Goal: Task Accomplishment & Management: Complete application form

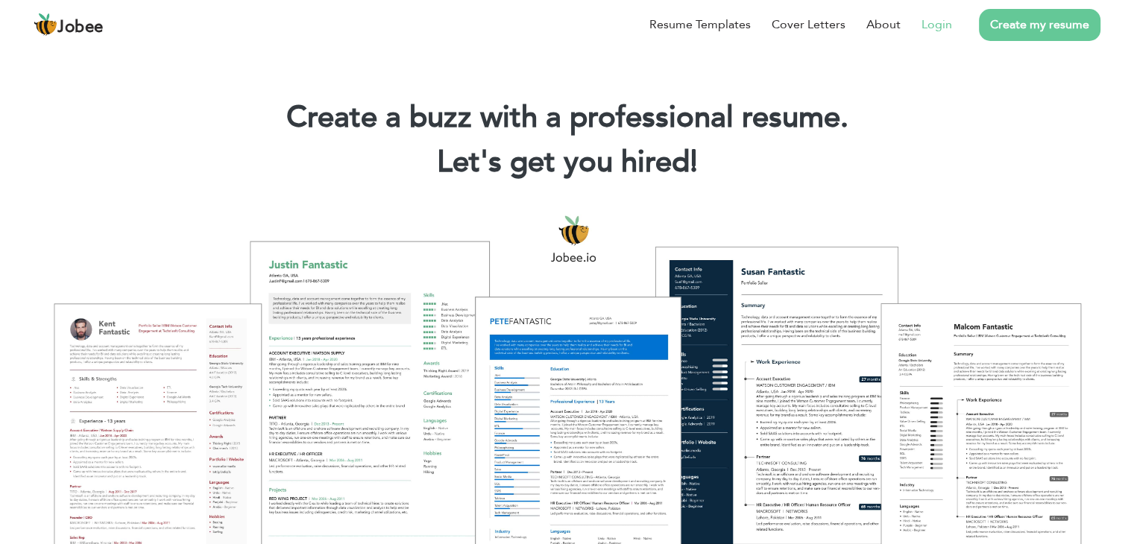
click at [940, 25] on link "Login" at bounding box center [937, 25] width 31 height 18
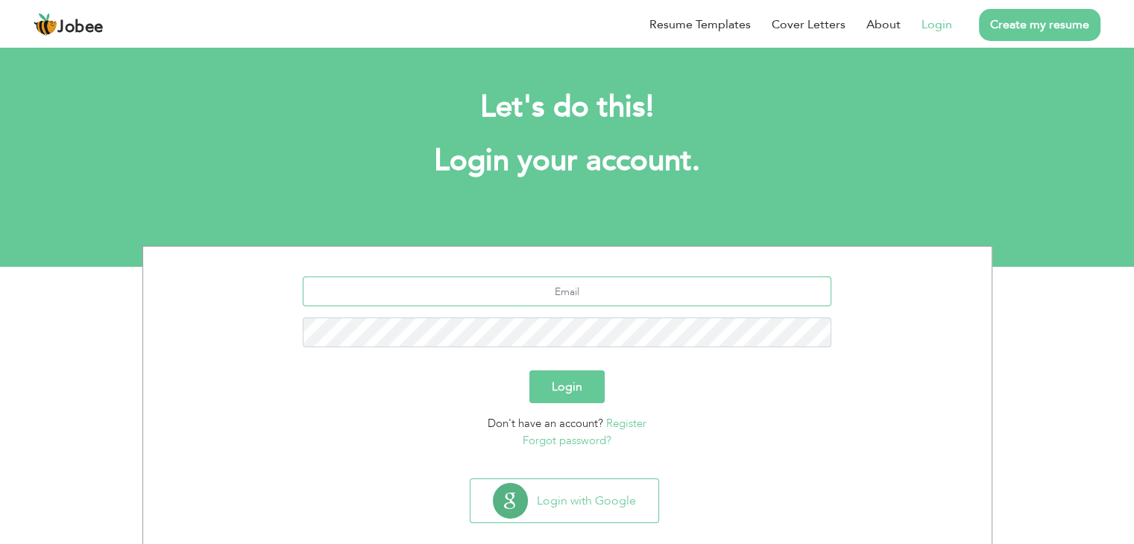
click at [606, 290] on input "text" at bounding box center [567, 292] width 529 height 30
type input "[EMAIL_ADDRESS][DOMAIN_NAME]"
click at [530, 371] on button "Login" at bounding box center [567, 387] width 75 height 33
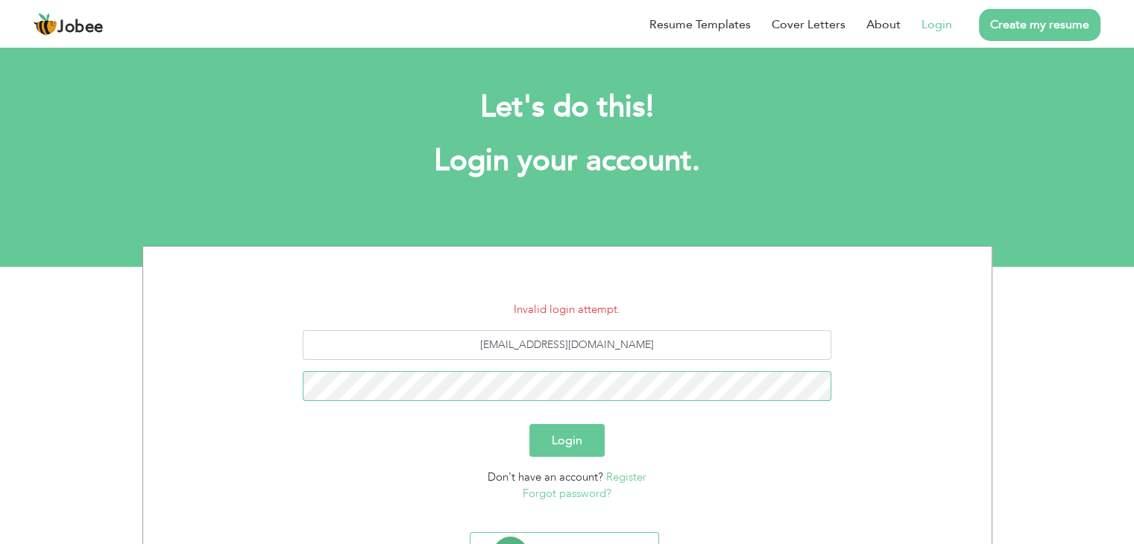
click at [530, 424] on button "Login" at bounding box center [567, 440] width 75 height 33
click at [600, 488] on link "Forgot password?" at bounding box center [567, 493] width 89 height 15
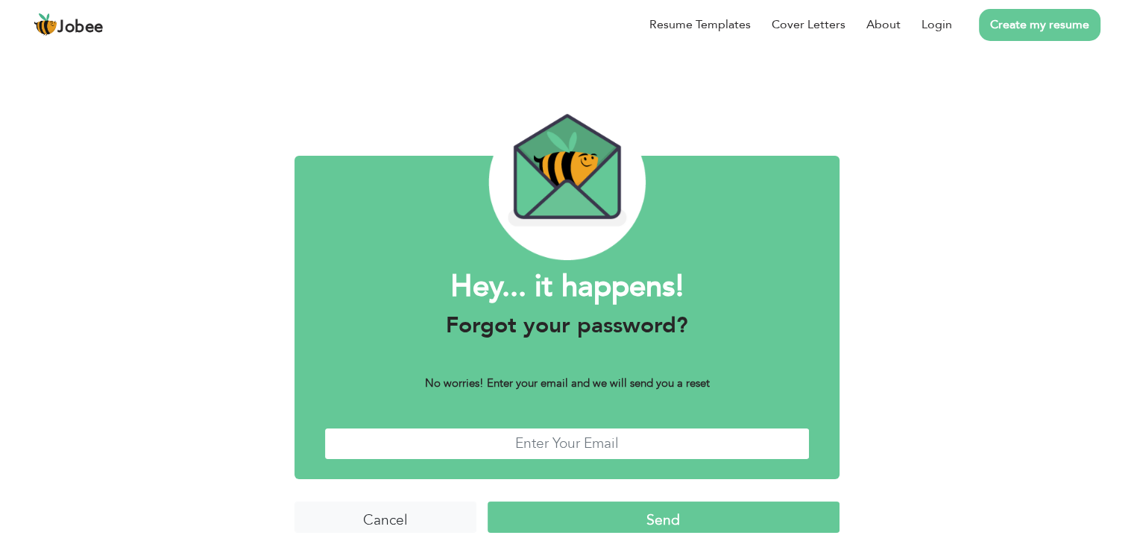
click at [582, 430] on input "text" at bounding box center [567, 444] width 486 height 32
type input "afrozkhn880@gmail.com"
click at [615, 520] on input "Send" at bounding box center [664, 518] width 352 height 32
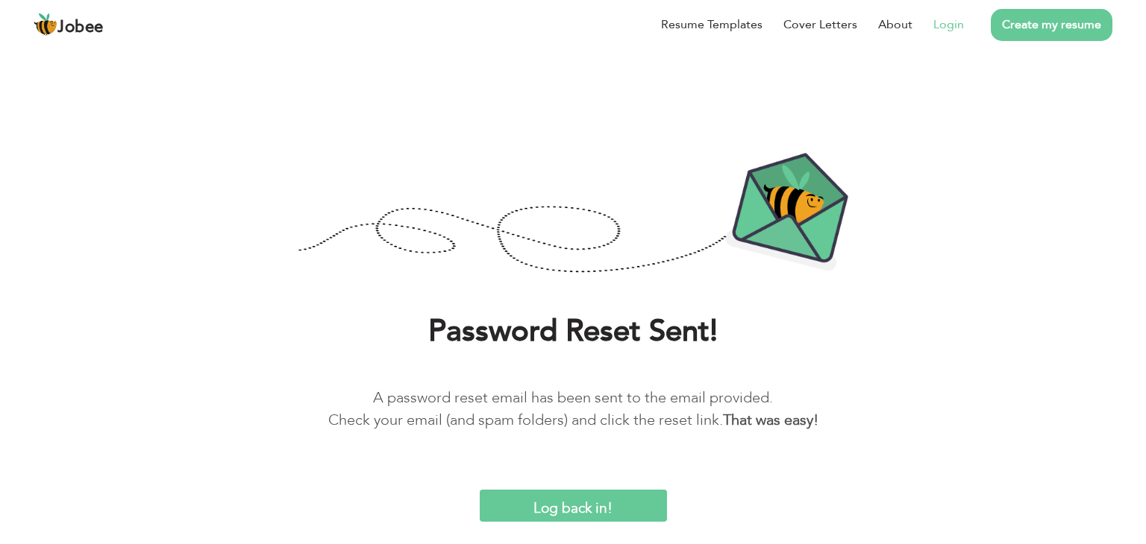
click at [952, 30] on link "Login" at bounding box center [948, 25] width 31 height 18
drag, startPoint x: 987, startPoint y: 29, endPoint x: 1044, endPoint y: 16, distance: 58.1
click at [1044, 16] on li "Create my resume" at bounding box center [1038, 24] width 148 height 39
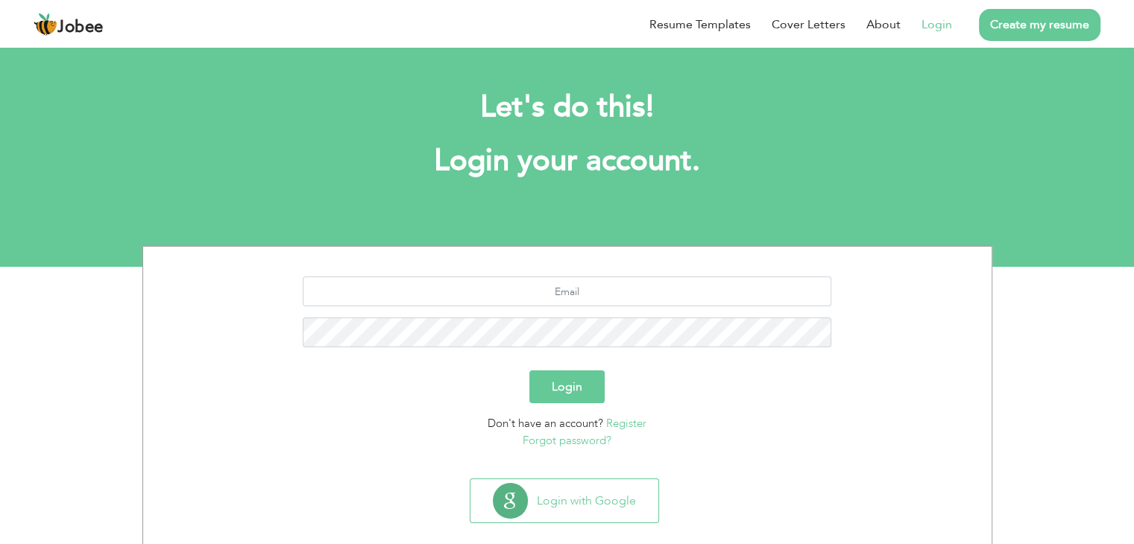
scroll to position [21, 0]
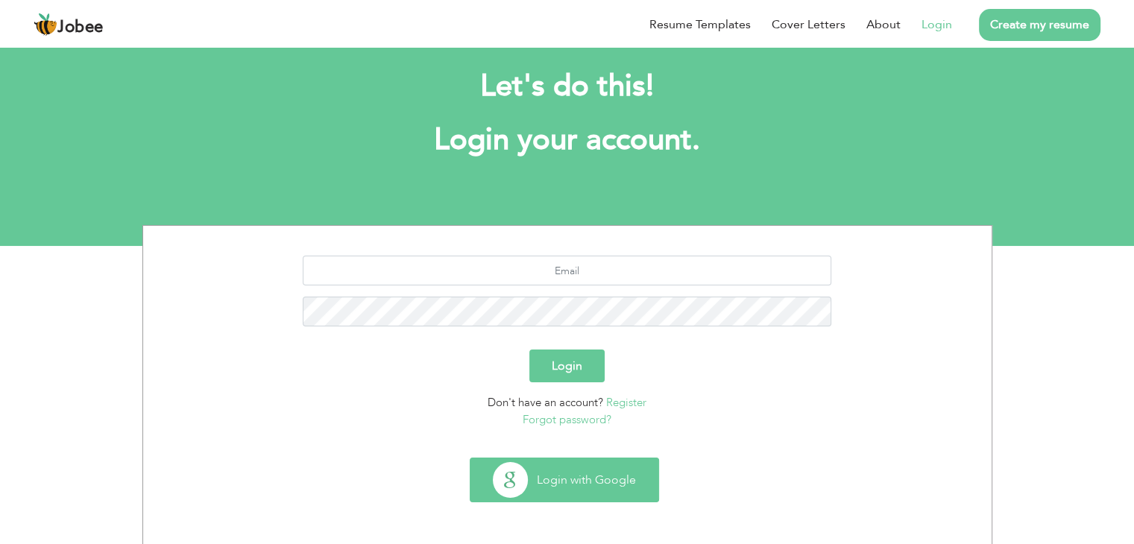
click at [603, 480] on button "Login with Google" at bounding box center [565, 480] width 188 height 43
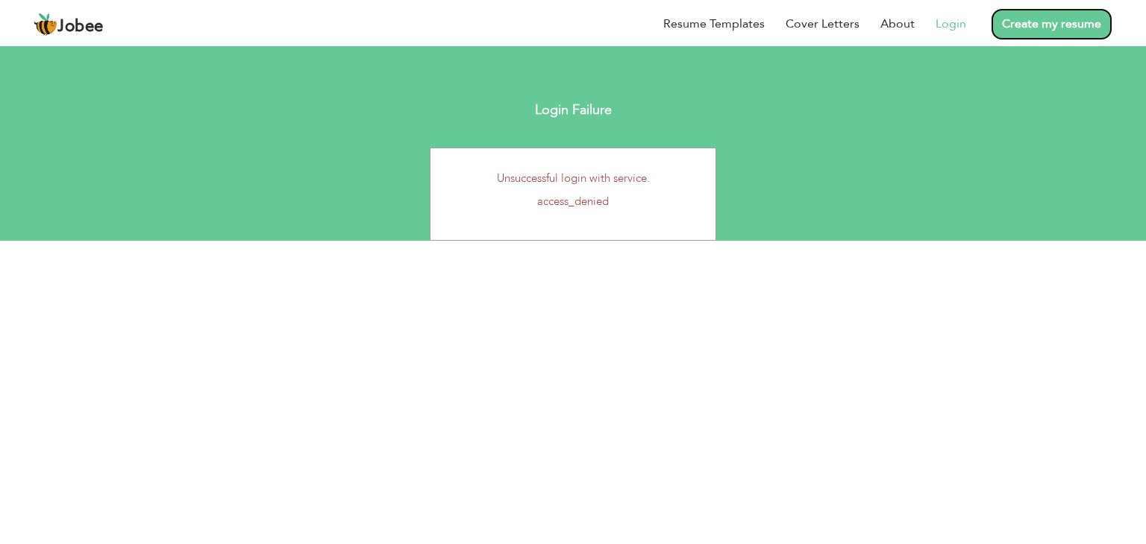
click at [1068, 34] on link "Create my resume" at bounding box center [1051, 24] width 122 height 32
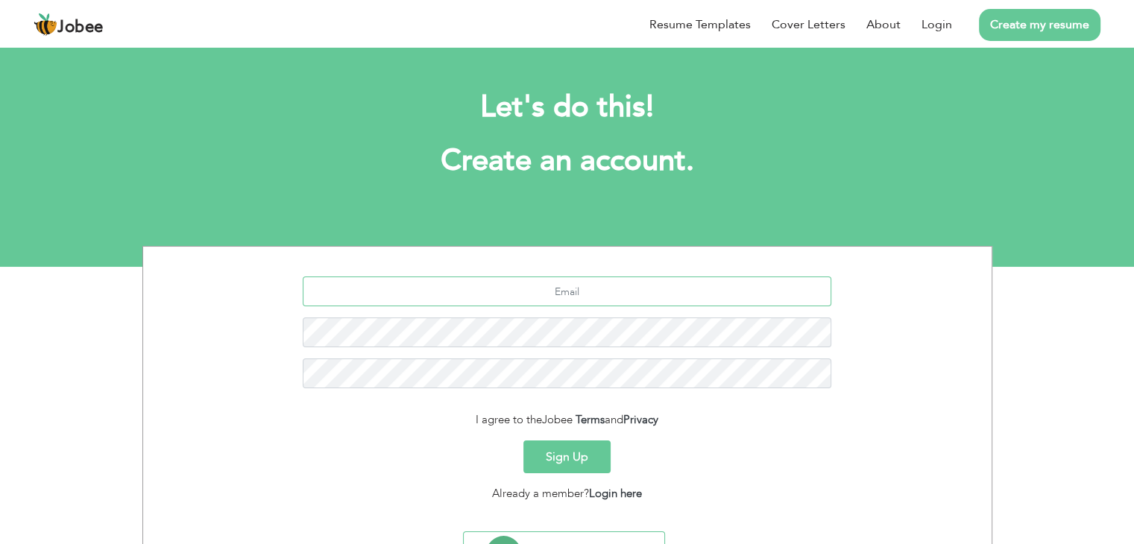
click at [597, 291] on input "text" at bounding box center [567, 292] width 529 height 30
type input "[EMAIL_ADDRESS][DOMAIN_NAME]"
click at [524, 441] on button "Sign Up" at bounding box center [567, 457] width 87 height 33
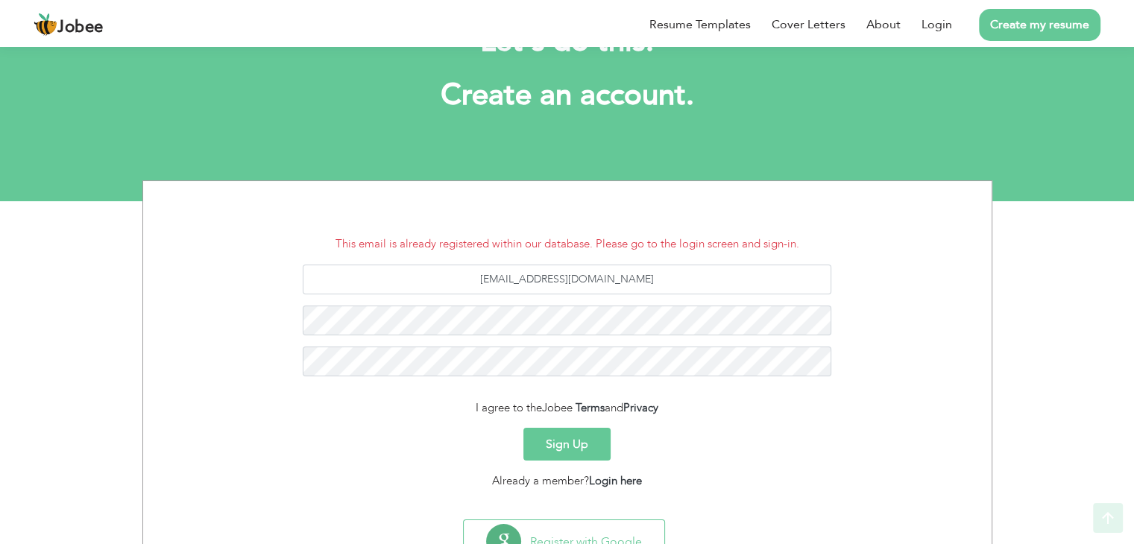
scroll to position [128, 0]
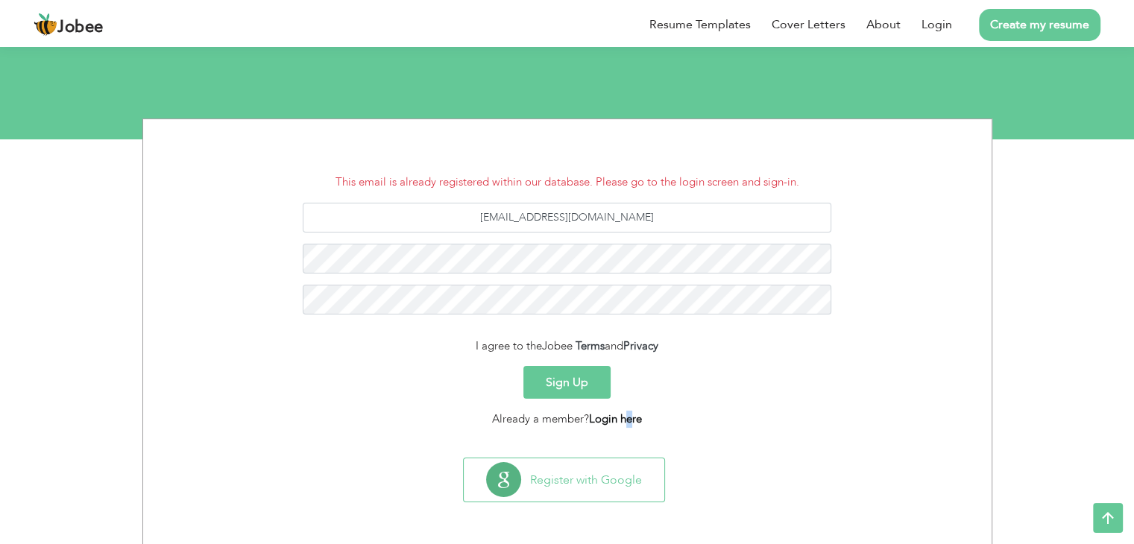
drag, startPoint x: 626, startPoint y: 431, endPoint x: 632, endPoint y: 421, distance: 12.0
click at [632, 421] on section "This email is already registered within our database. Please go to the login sc…" at bounding box center [567, 285] width 826 height 333
click at [632, 421] on link "Login here" at bounding box center [615, 419] width 53 height 15
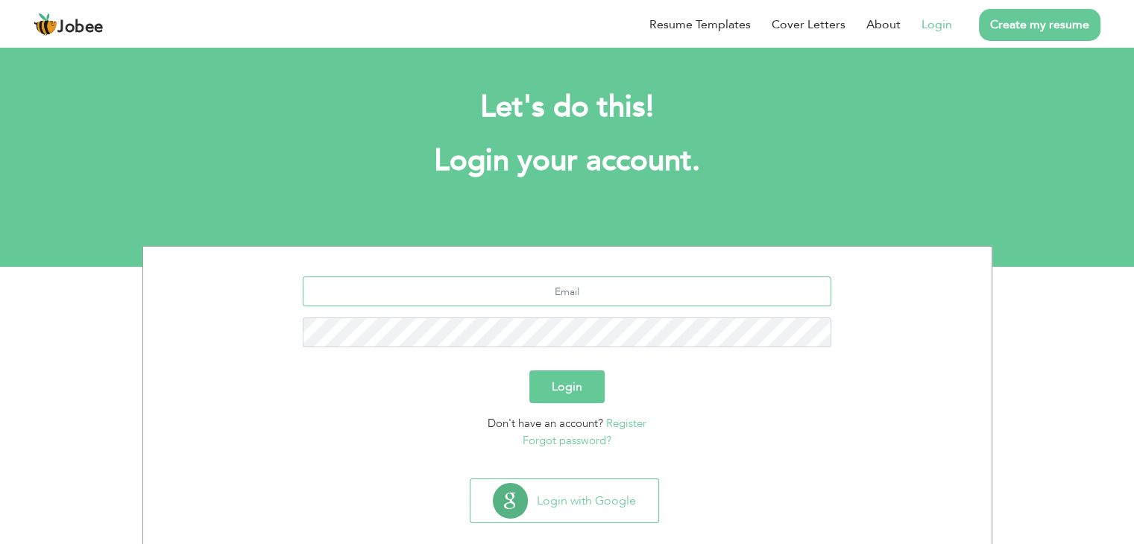
click at [585, 297] on input "text" at bounding box center [567, 292] width 529 height 30
type input "afrozkhn880@gmail.com"
click at [530, 371] on button "Login" at bounding box center [567, 387] width 75 height 33
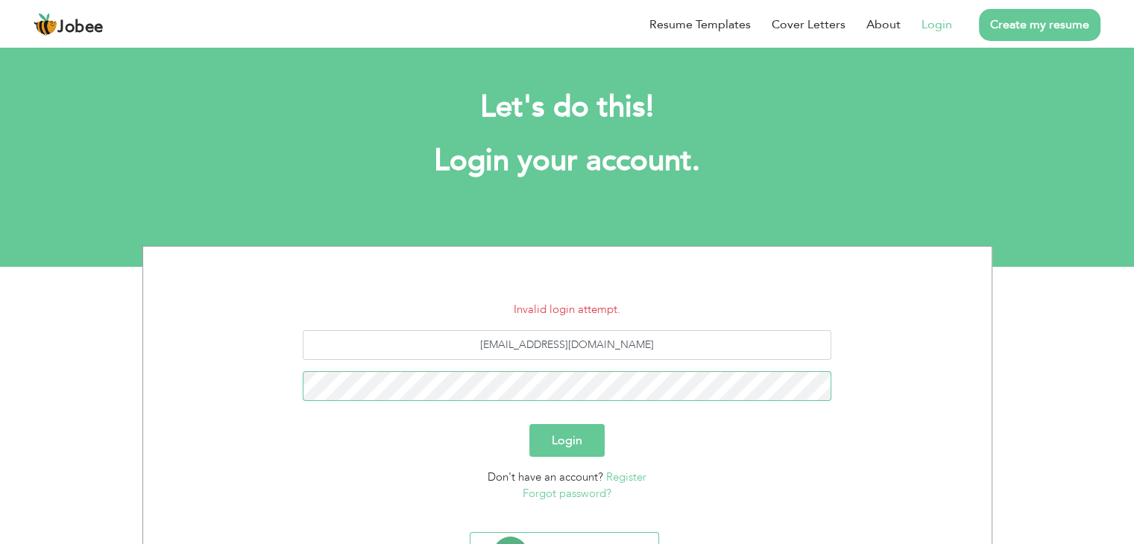
click at [530, 424] on button "Login" at bounding box center [567, 440] width 75 height 33
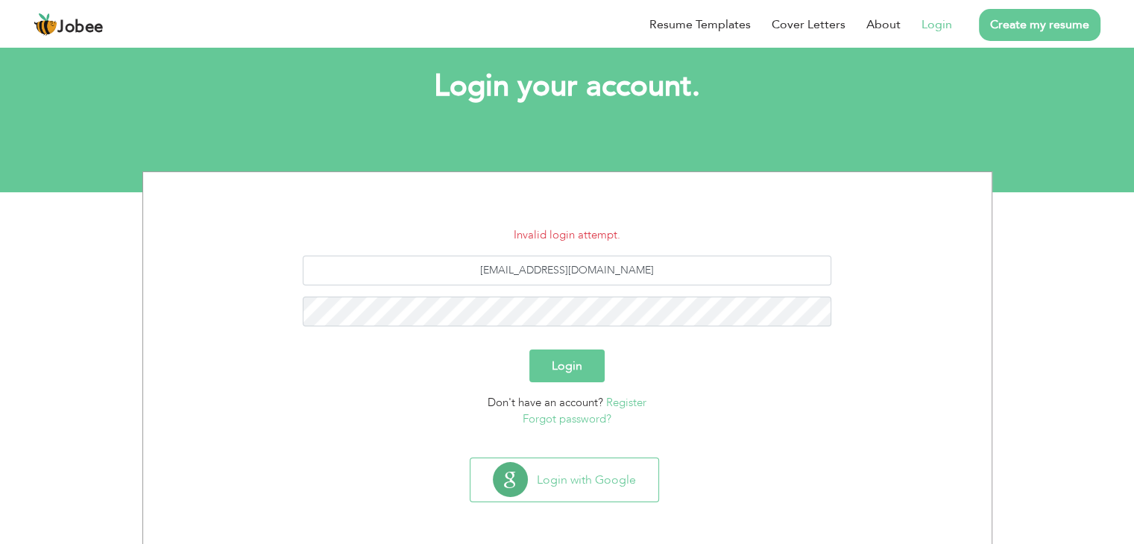
click at [612, 402] on link "Register" at bounding box center [626, 402] width 40 height 15
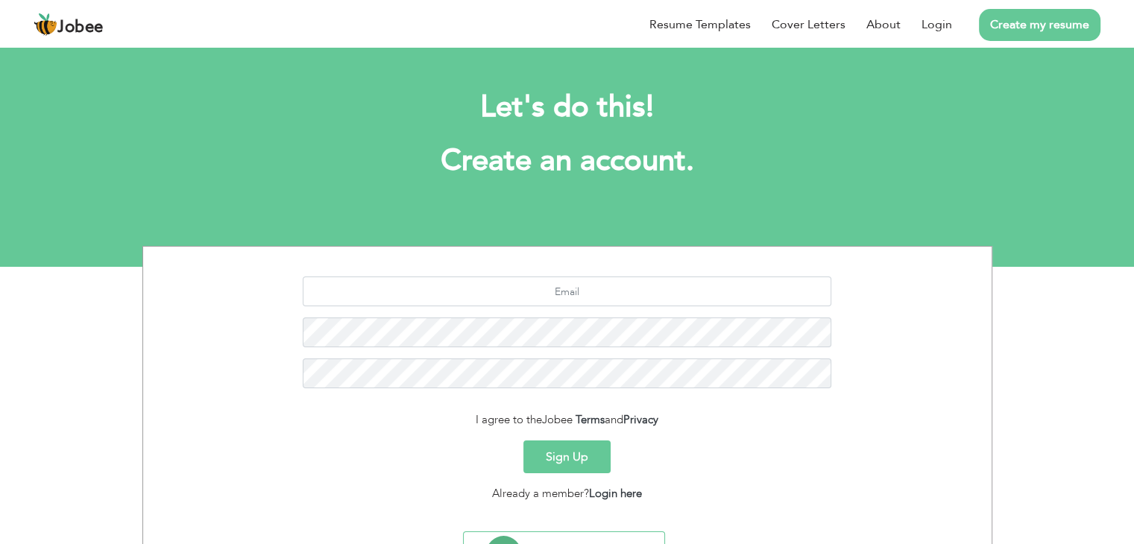
scroll to position [66, 0]
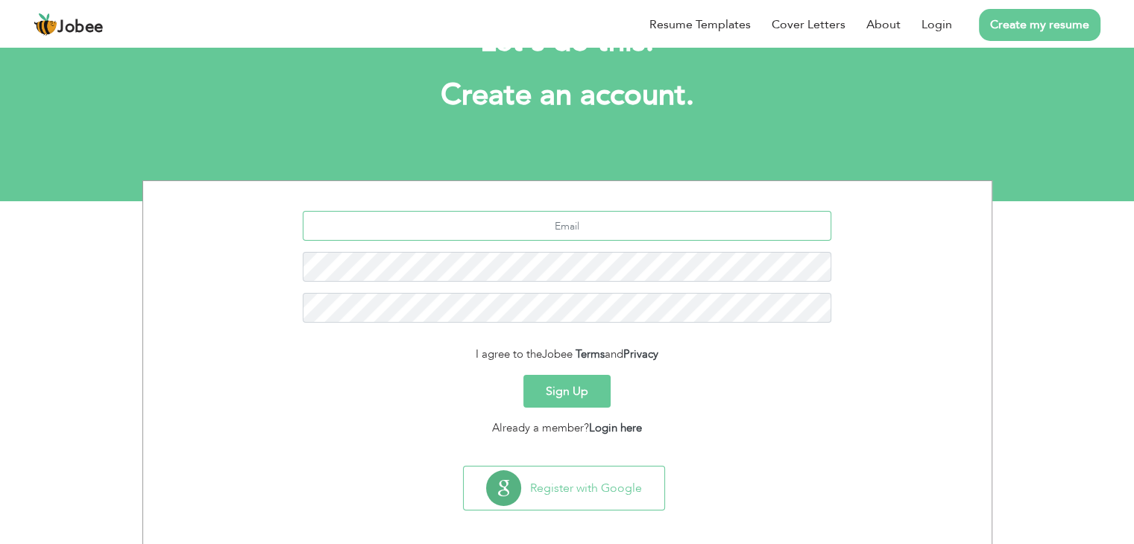
click at [603, 230] on input "text" at bounding box center [567, 226] width 529 height 30
type input "afrozhaji424@gmai;"
click at [524, 375] on button "Sign Up" at bounding box center [567, 391] width 87 height 33
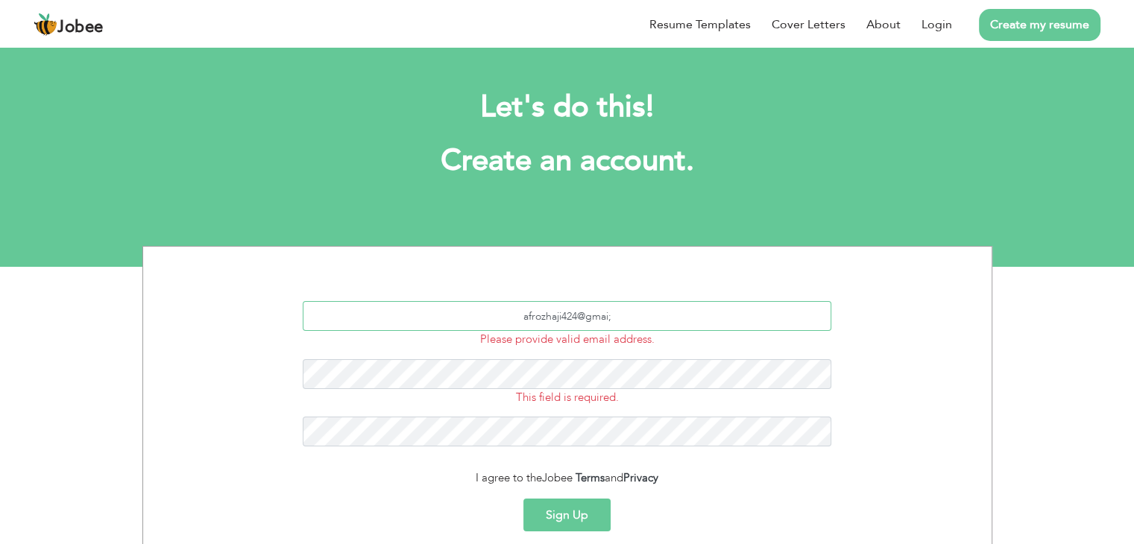
click at [638, 321] on input "afrozhaji424@gmai;" at bounding box center [567, 316] width 529 height 30
type input "[EMAIL_ADDRESS][DOMAIN_NAME]"
click at [524, 499] on button "Sign Up" at bounding box center [567, 515] width 87 height 33
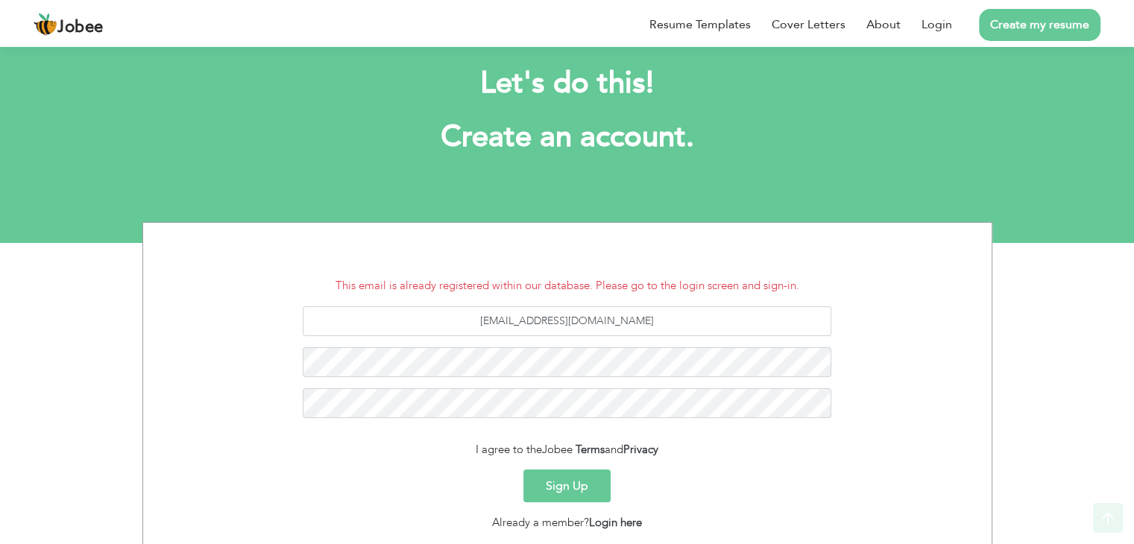
scroll to position [128, 0]
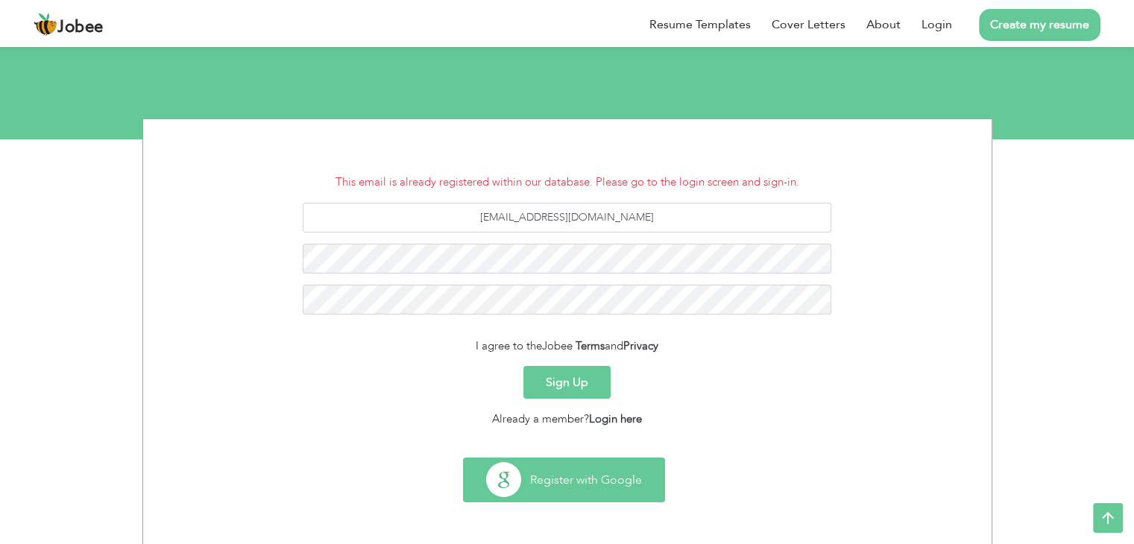
click at [601, 463] on button "Register with Google" at bounding box center [564, 480] width 201 height 43
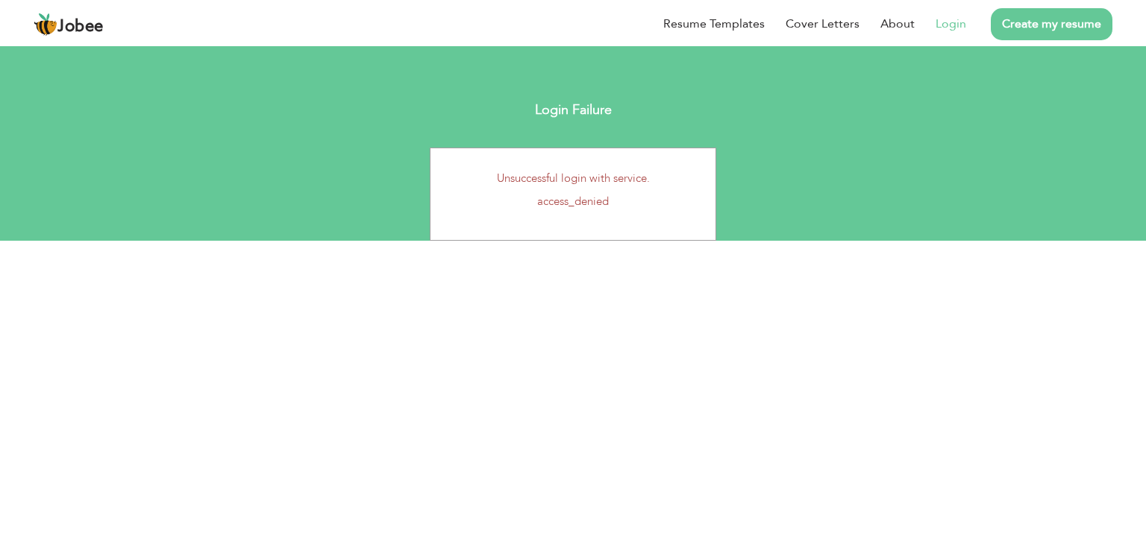
click at [1066, 40] on li "Create my resume" at bounding box center [1039, 24] width 146 height 38
click at [1065, 37] on link "Create my resume" at bounding box center [1051, 24] width 122 height 32
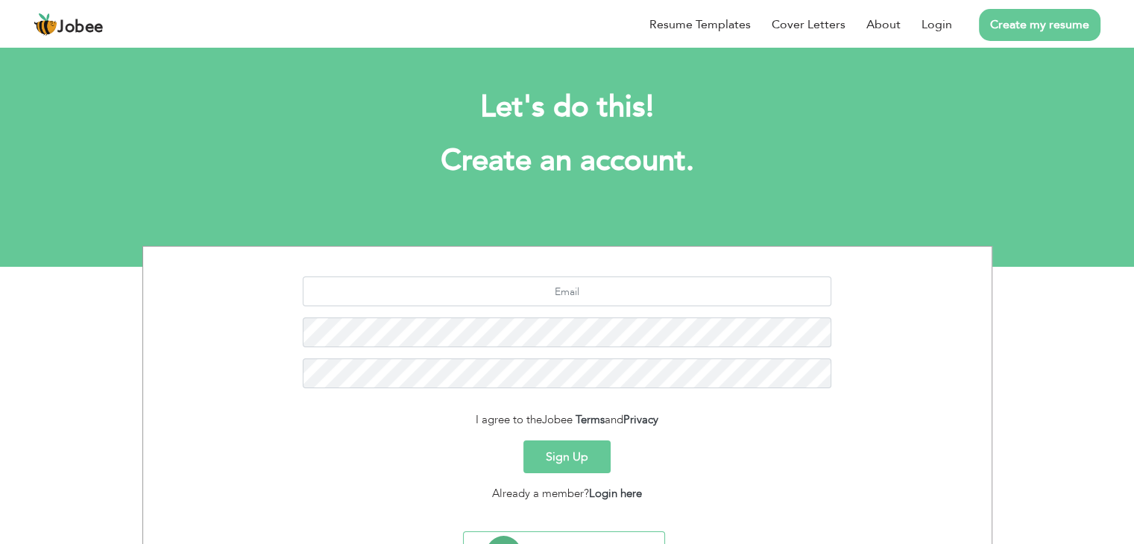
scroll to position [75, 0]
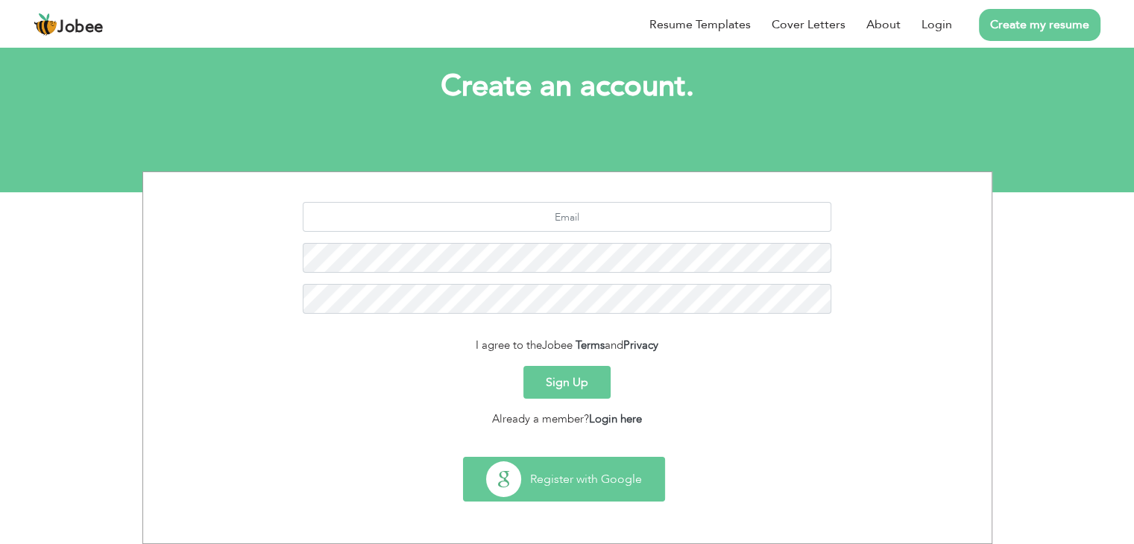
click at [606, 494] on button "Register with Google" at bounding box center [564, 479] width 201 height 43
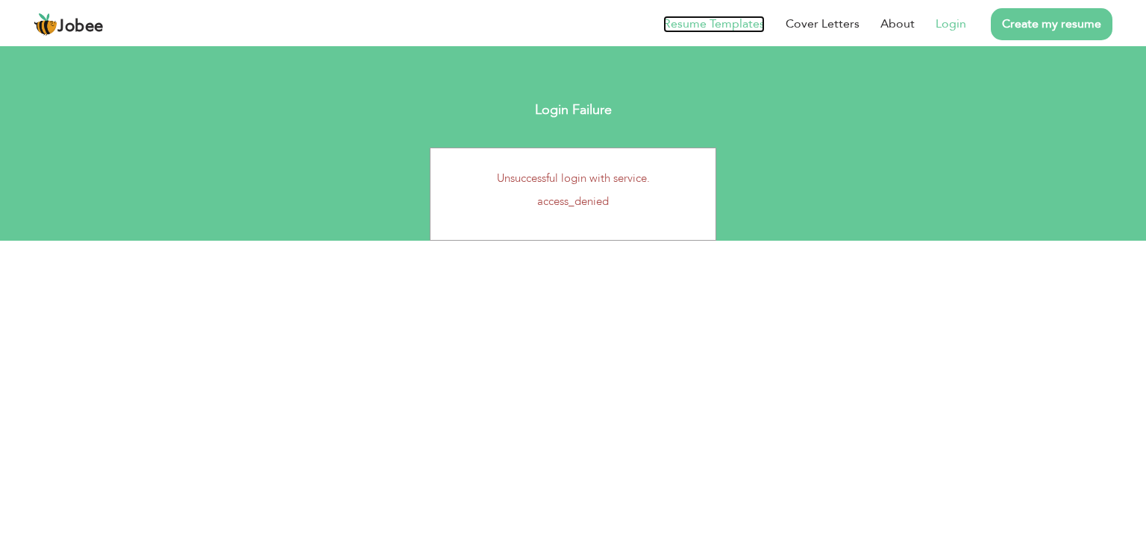
click at [700, 22] on link "Resume Templates" at bounding box center [713, 24] width 101 height 17
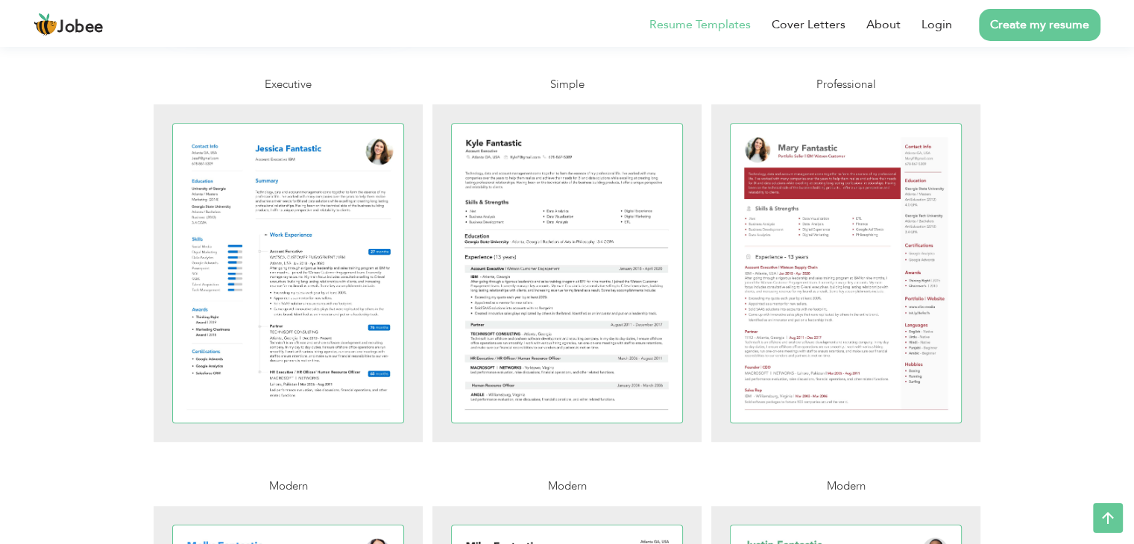
scroll to position [743, 0]
click at [241, 287] on div at bounding box center [288, 272] width 231 height 299
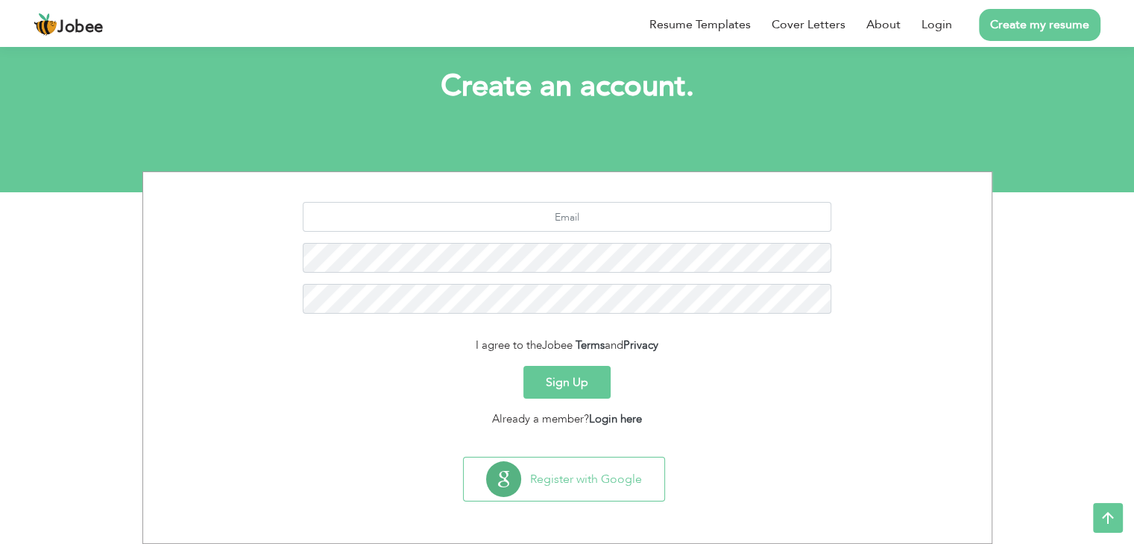
scroll to position [75, 0]
